Goal: Find specific page/section: Find specific page/section

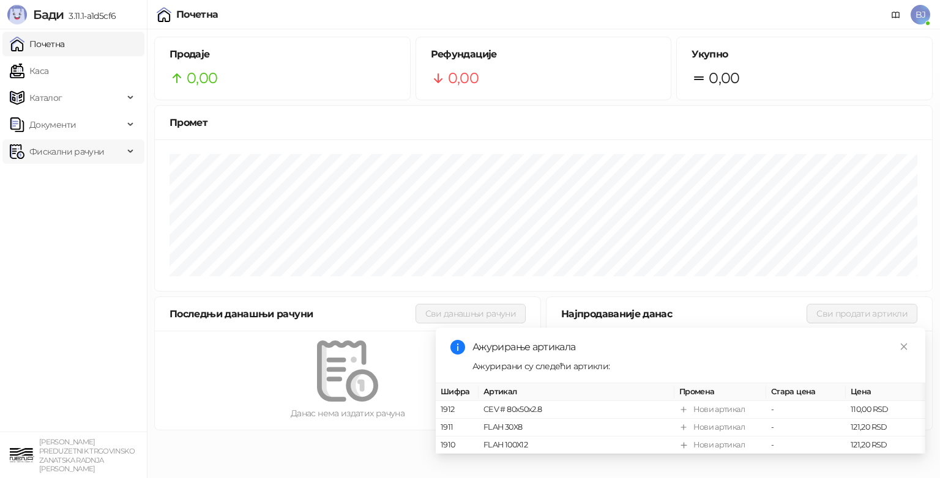
click at [67, 152] on span "Фискални рачуни" at bounding box center [66, 152] width 75 height 24
click at [62, 178] on link "Издати рачуни" at bounding box center [56, 178] width 82 height 24
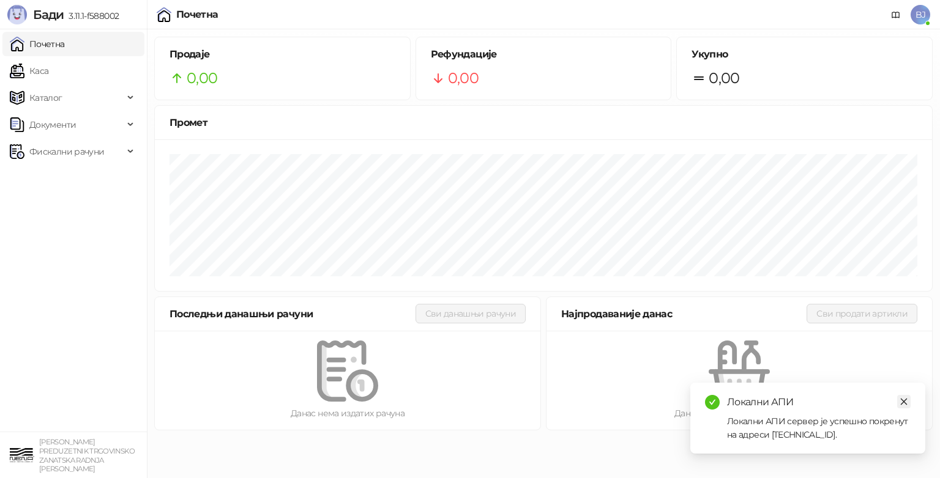
click at [901, 401] on icon "close" at bounding box center [903, 402] width 9 height 9
